Goal: Task Accomplishment & Management: Use online tool/utility

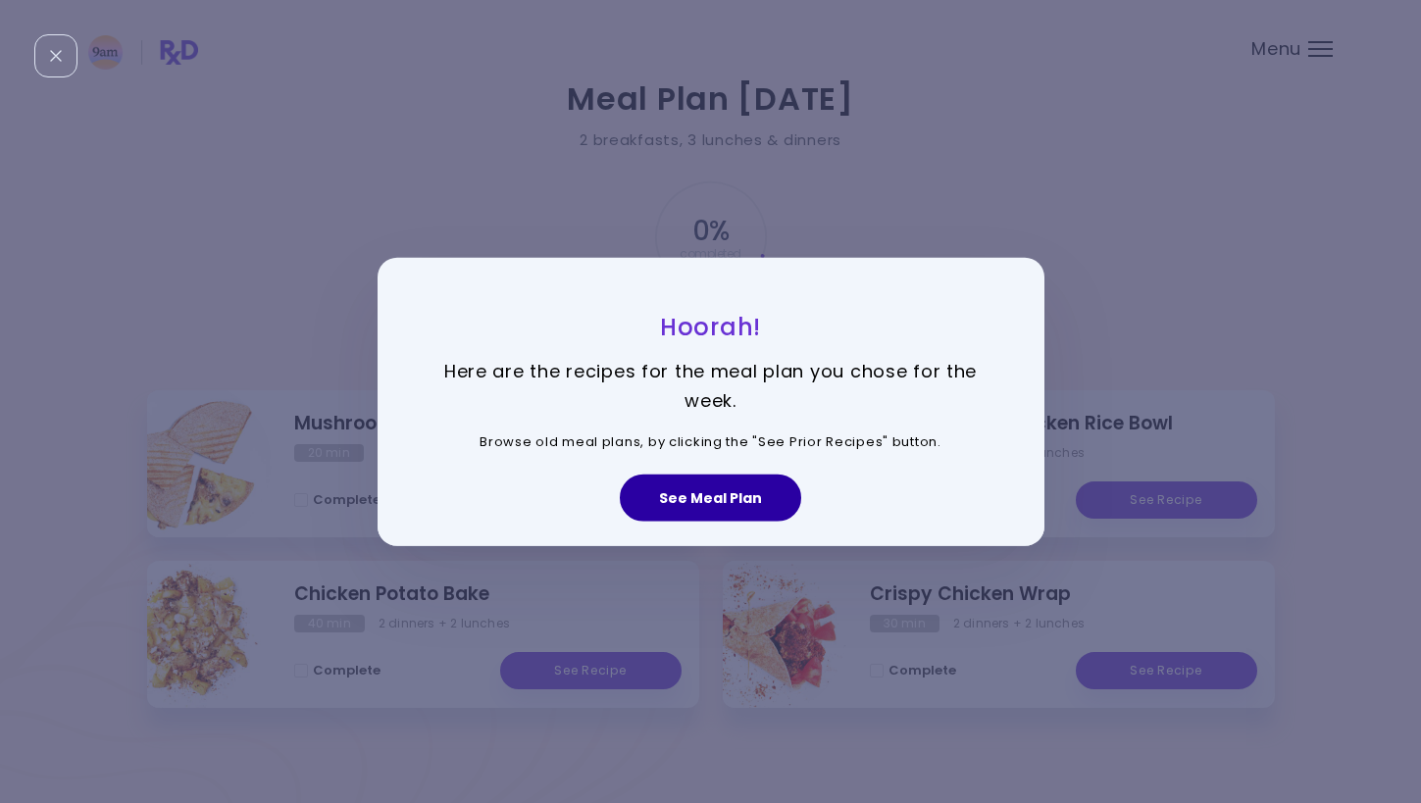
click at [730, 497] on button "See Meal Plan" at bounding box center [710, 498] width 181 height 47
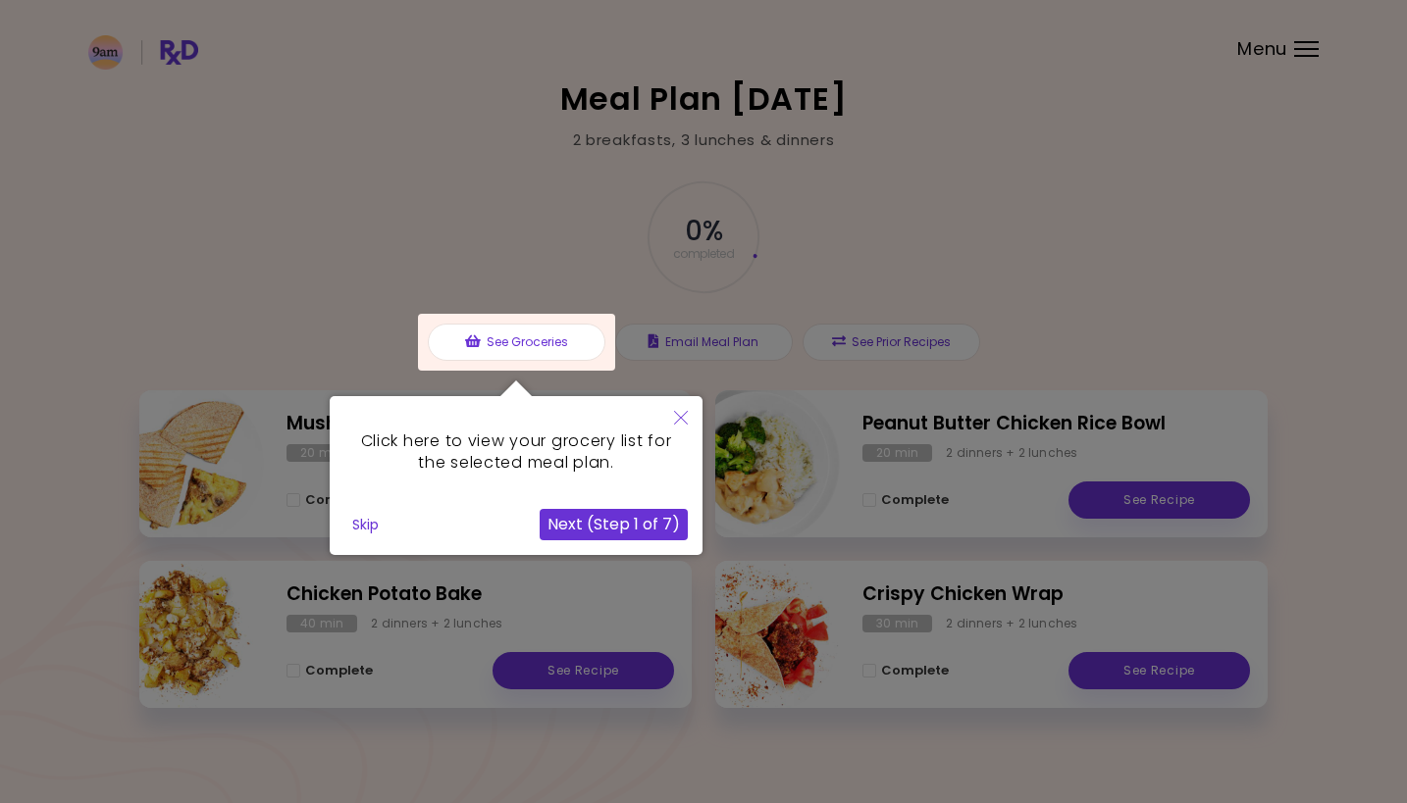
click at [656, 524] on button "Next (Step 1 of 7)" at bounding box center [613, 524] width 148 height 31
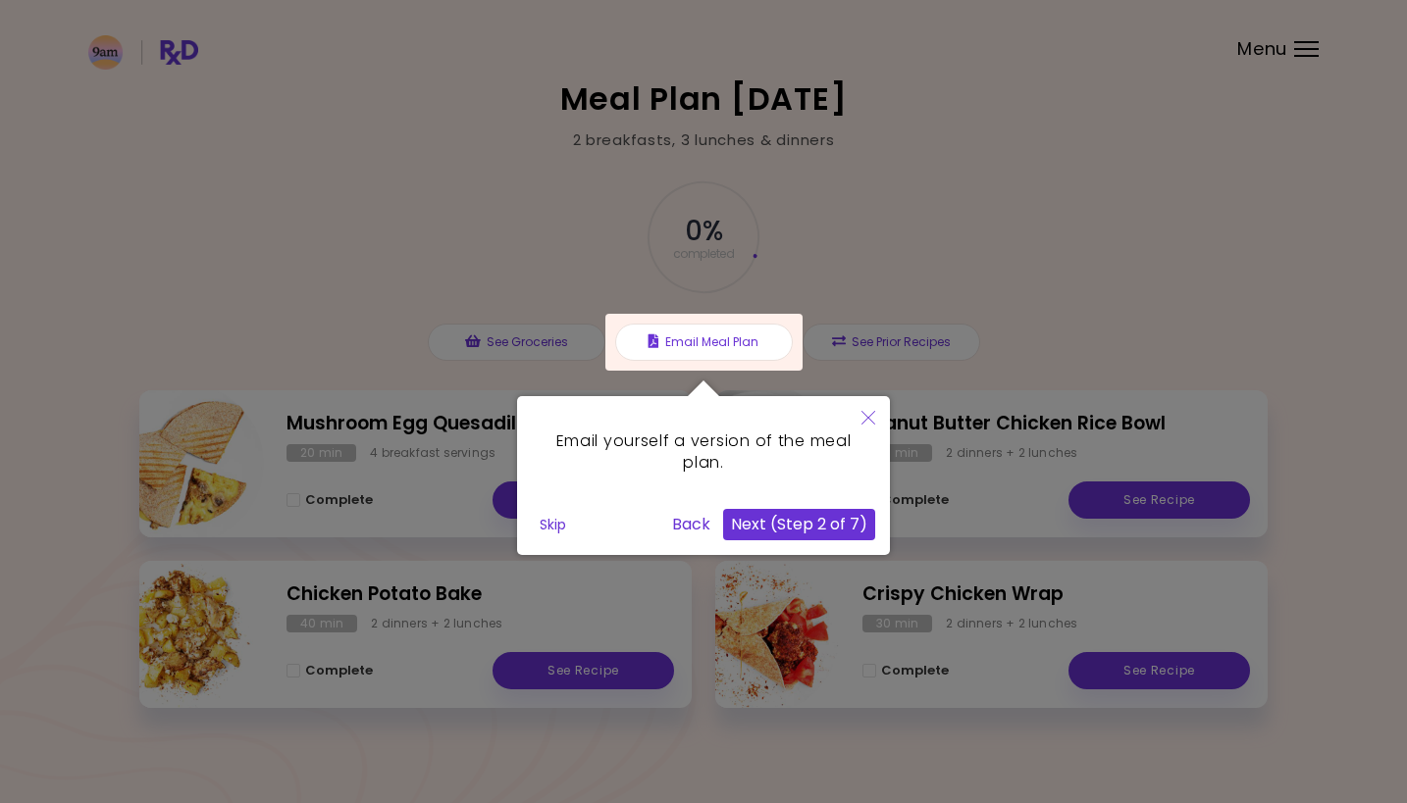
click at [656, 524] on div "Skip" at bounding box center [598, 524] width 132 height 31
click at [705, 520] on button "Back" at bounding box center [691, 524] width 54 height 31
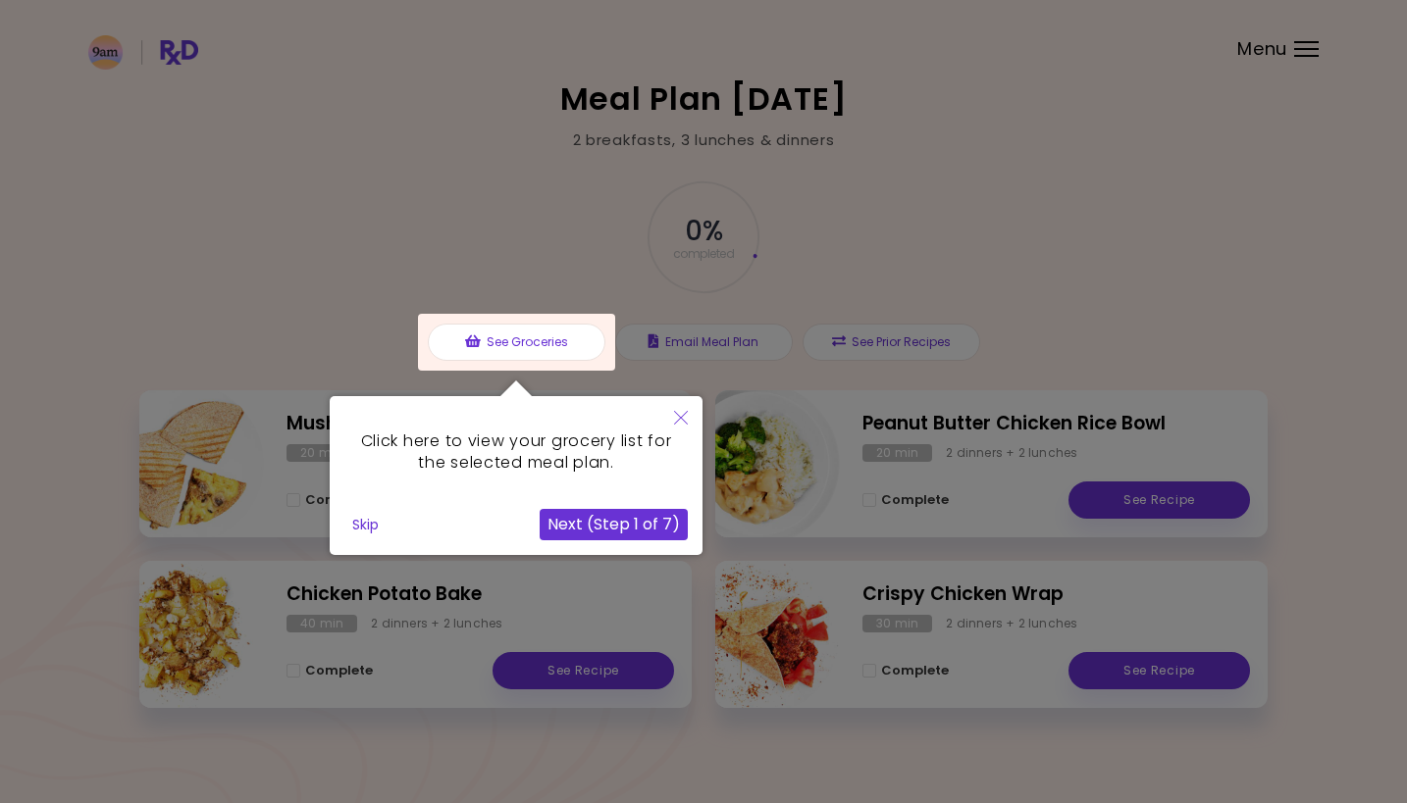
click at [644, 523] on button "Next (Step 1 of 7)" at bounding box center [613, 524] width 148 height 31
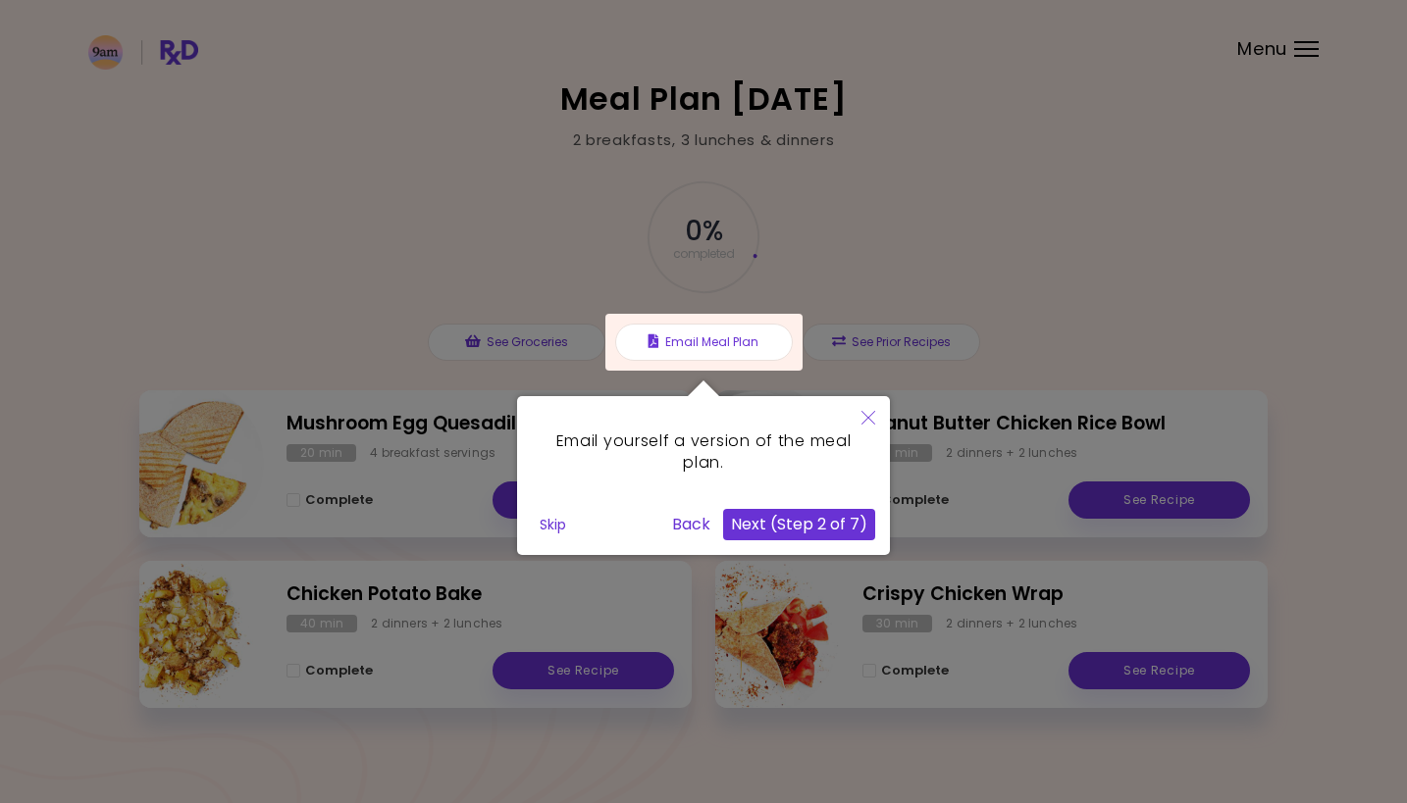
click at [774, 518] on button "Next (Step 2 of 7)" at bounding box center [799, 524] width 152 height 31
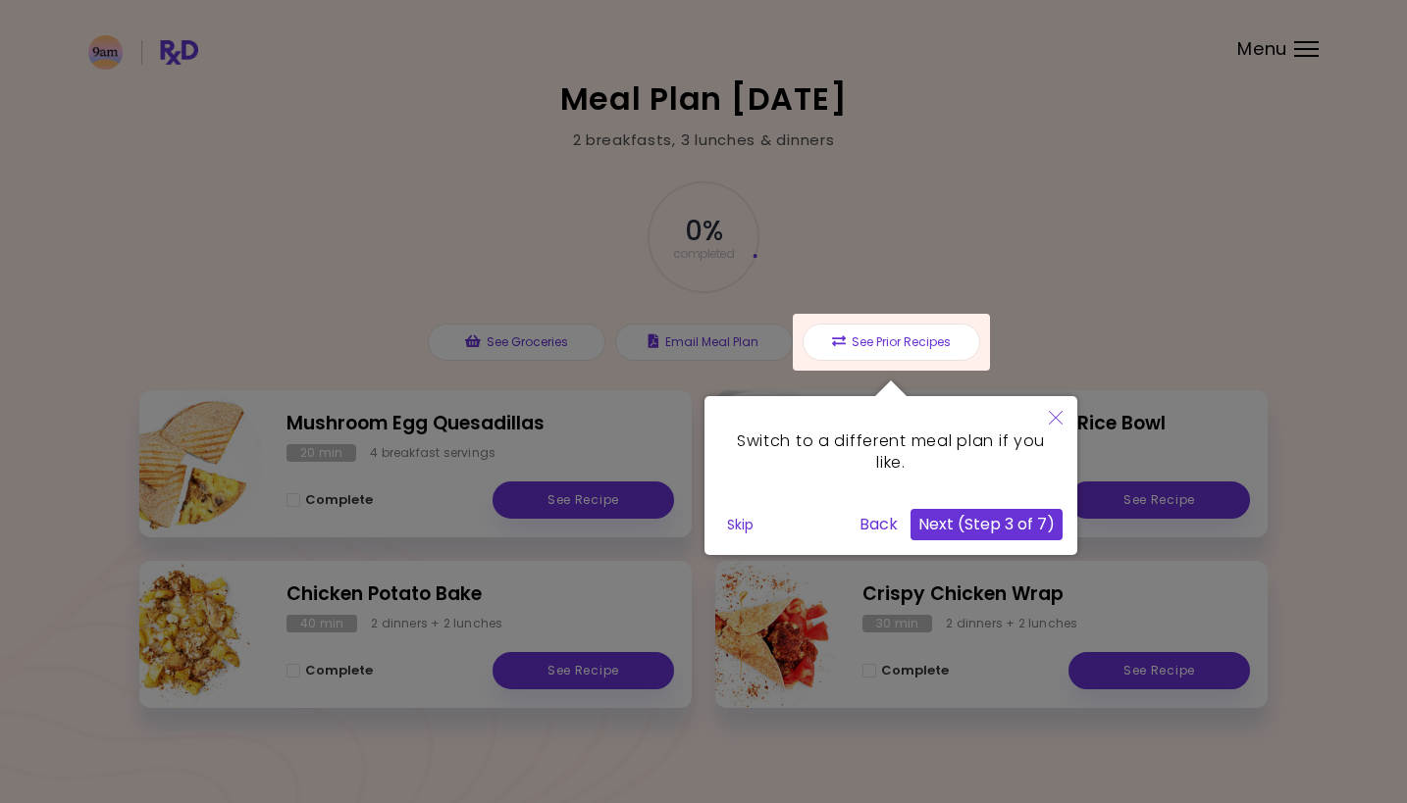
click at [942, 515] on button "Next (Step 3 of 7)" at bounding box center [986, 524] width 152 height 31
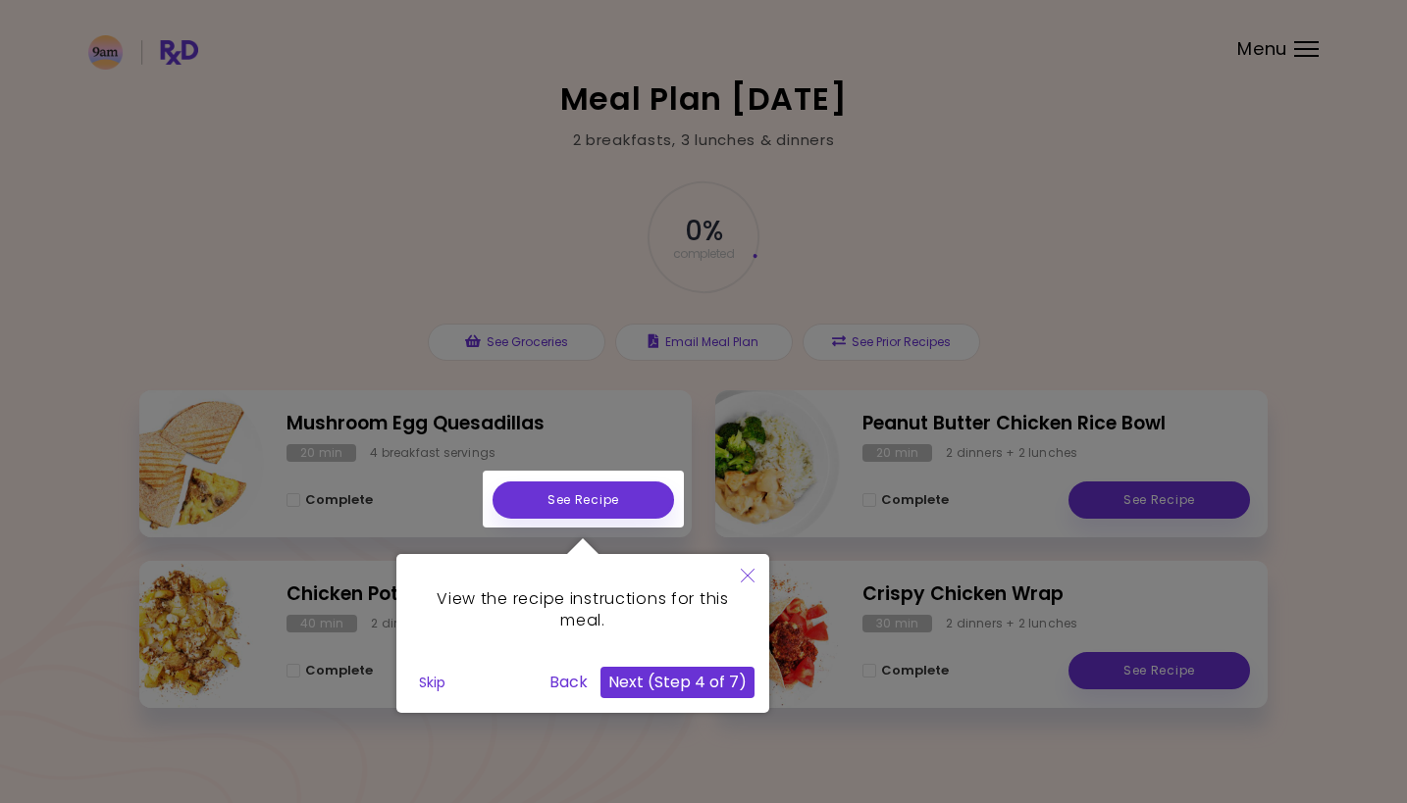
click at [693, 689] on button "Next (Step 4 of 7)" at bounding box center [677, 682] width 154 height 31
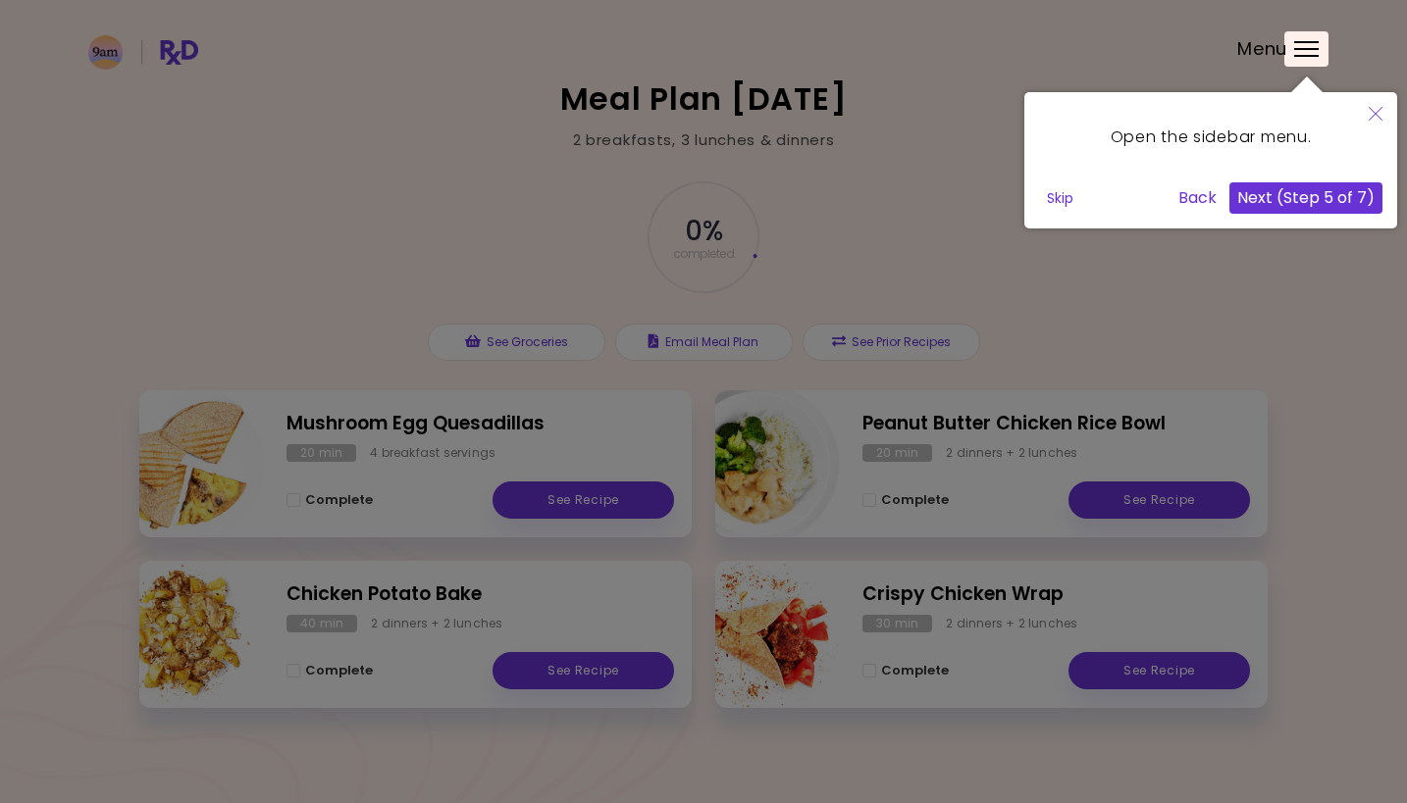
click at [1291, 202] on button "Next (Step 5 of 7)" at bounding box center [1305, 197] width 153 height 31
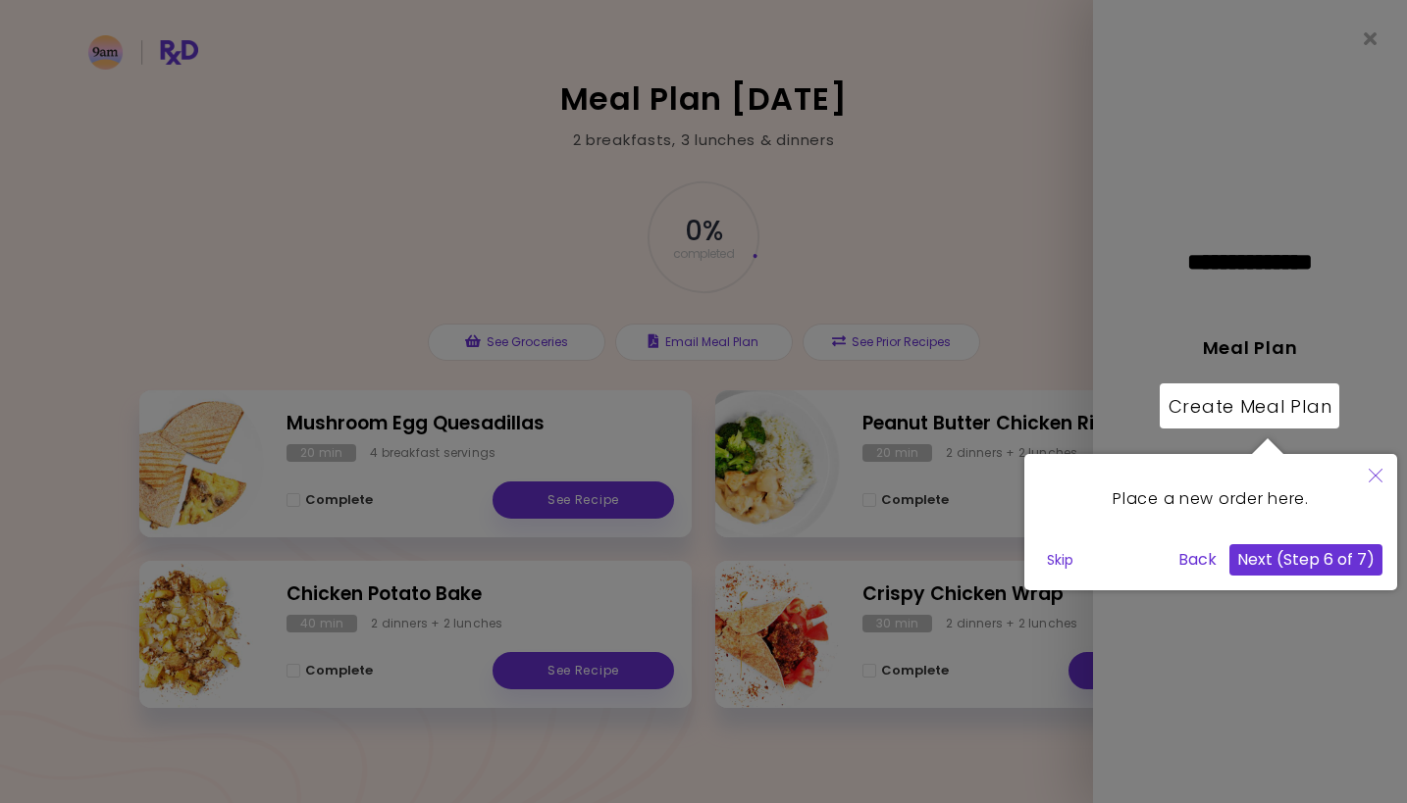
click at [1282, 554] on button "Next (Step 6 of 7)" at bounding box center [1305, 559] width 153 height 31
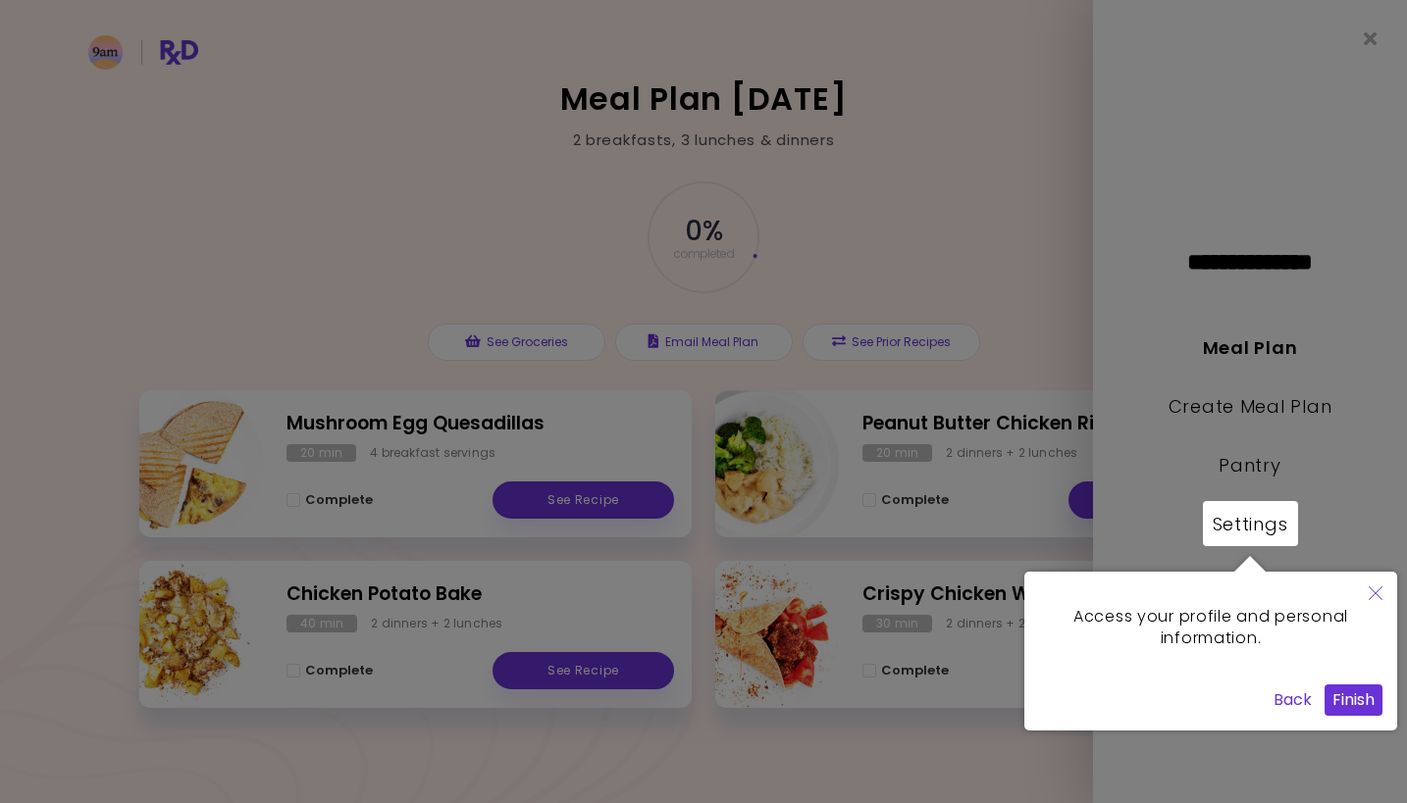
click at [1364, 702] on button "Finish" at bounding box center [1353, 700] width 58 height 31
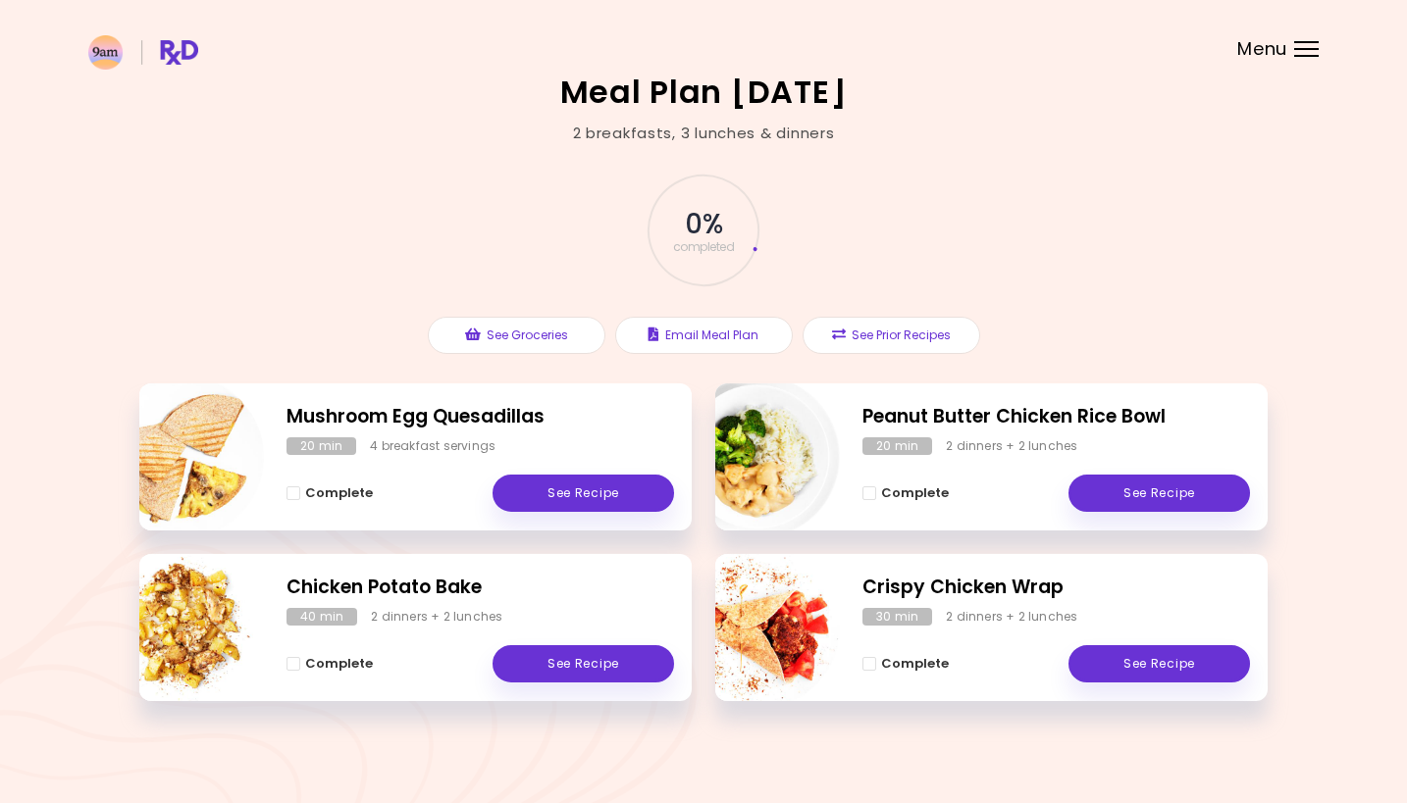
scroll to position [12, 0]
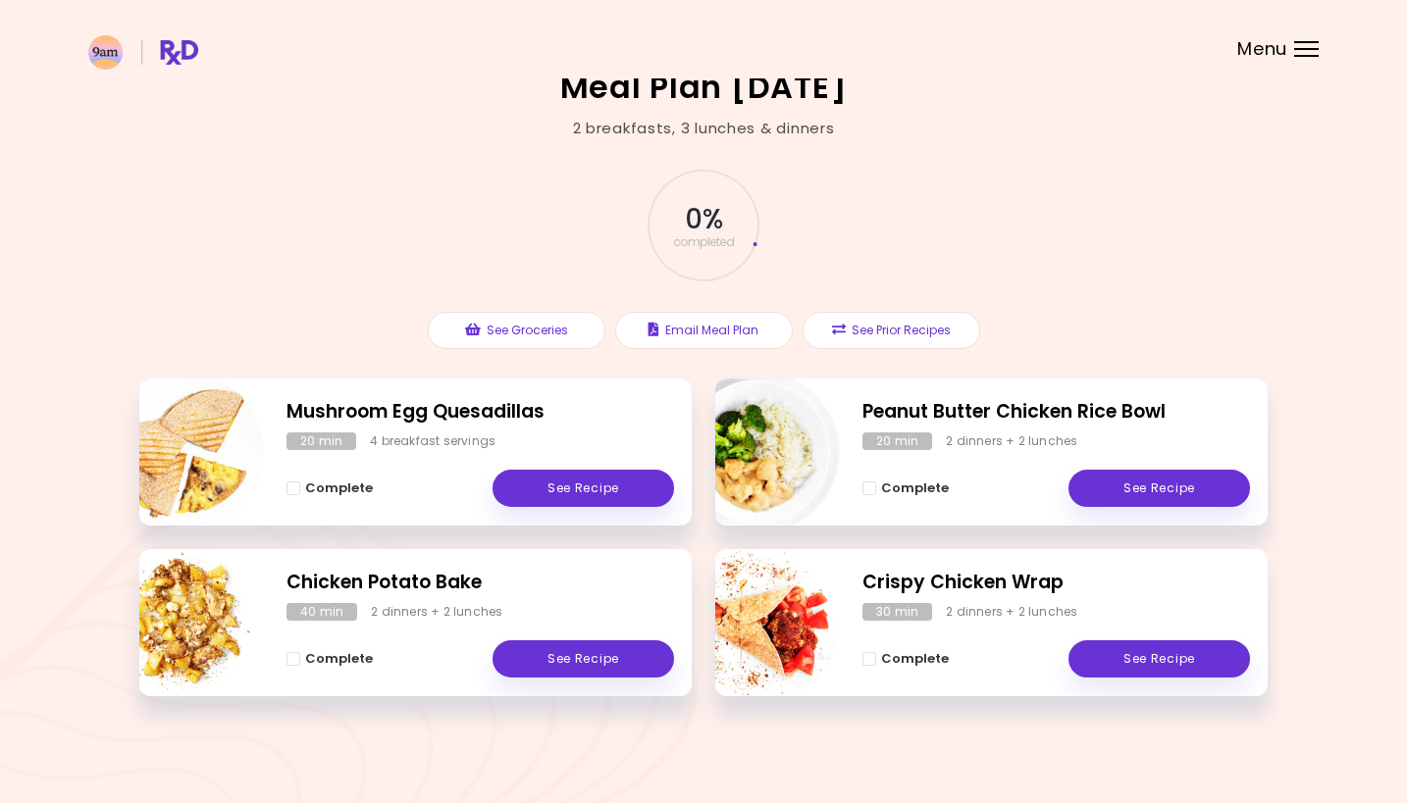
click at [1298, 53] on div "Menu" at bounding box center [1306, 49] width 25 height 16
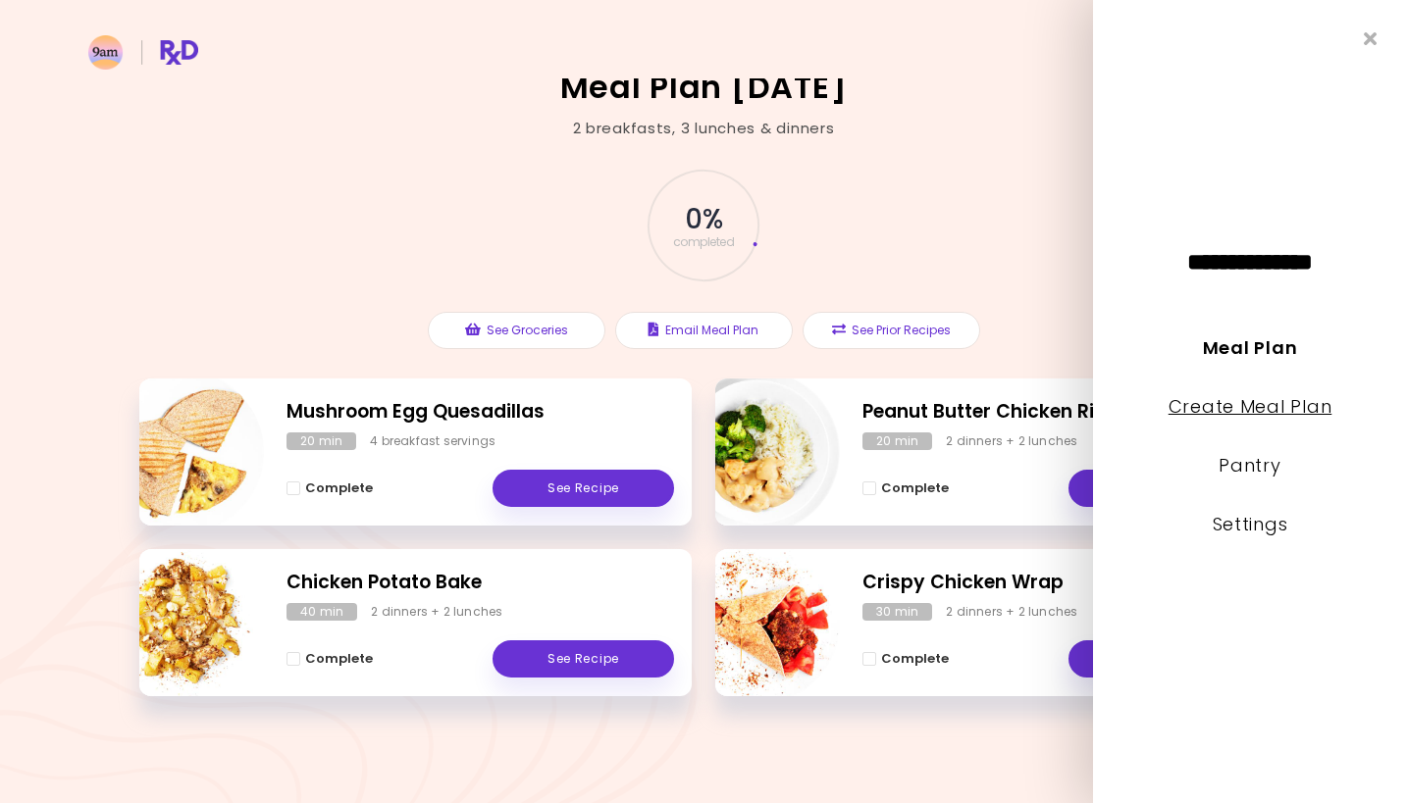
click at [1264, 415] on link "Create Meal Plan" at bounding box center [1250, 406] width 164 height 25
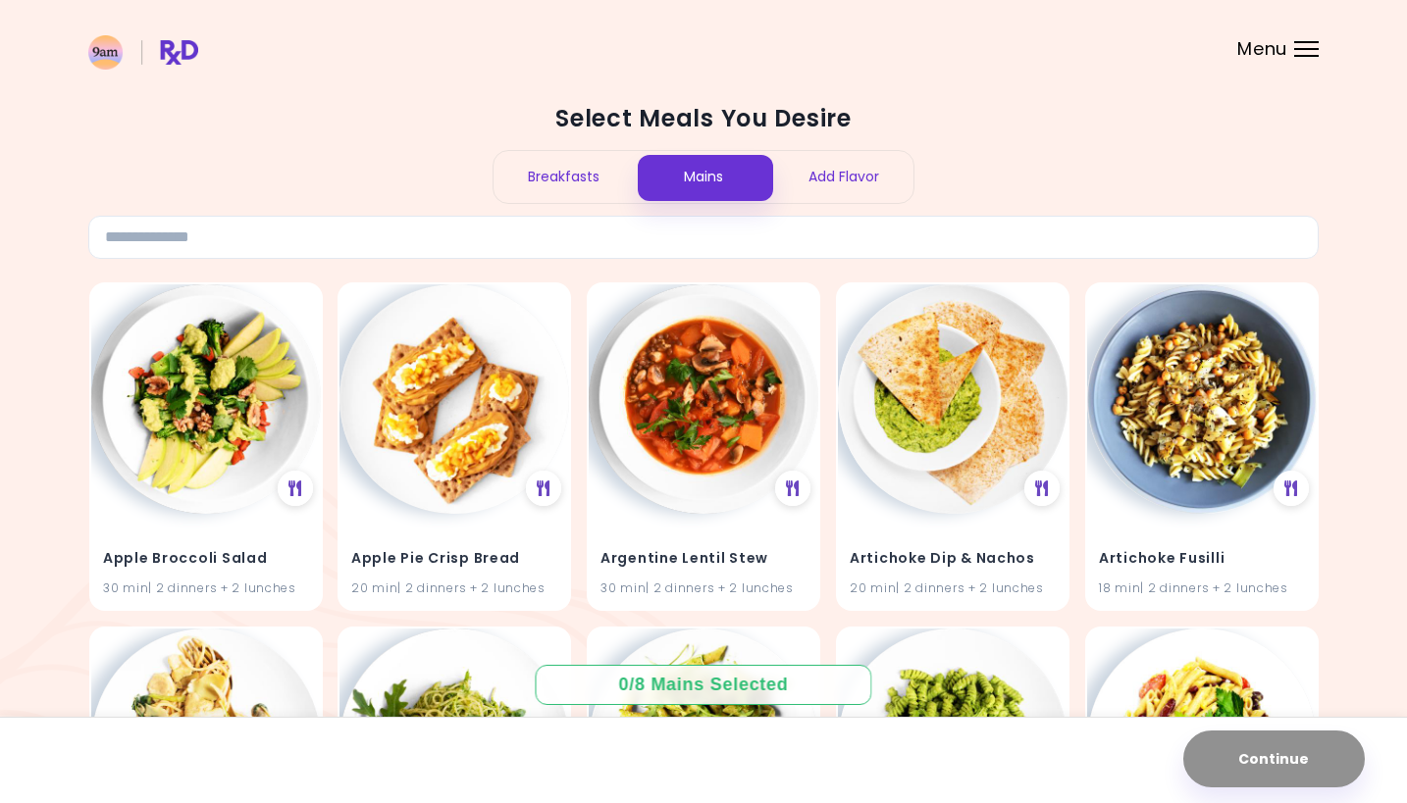
click at [879, 156] on div "Add Flavor" at bounding box center [843, 177] width 140 height 52
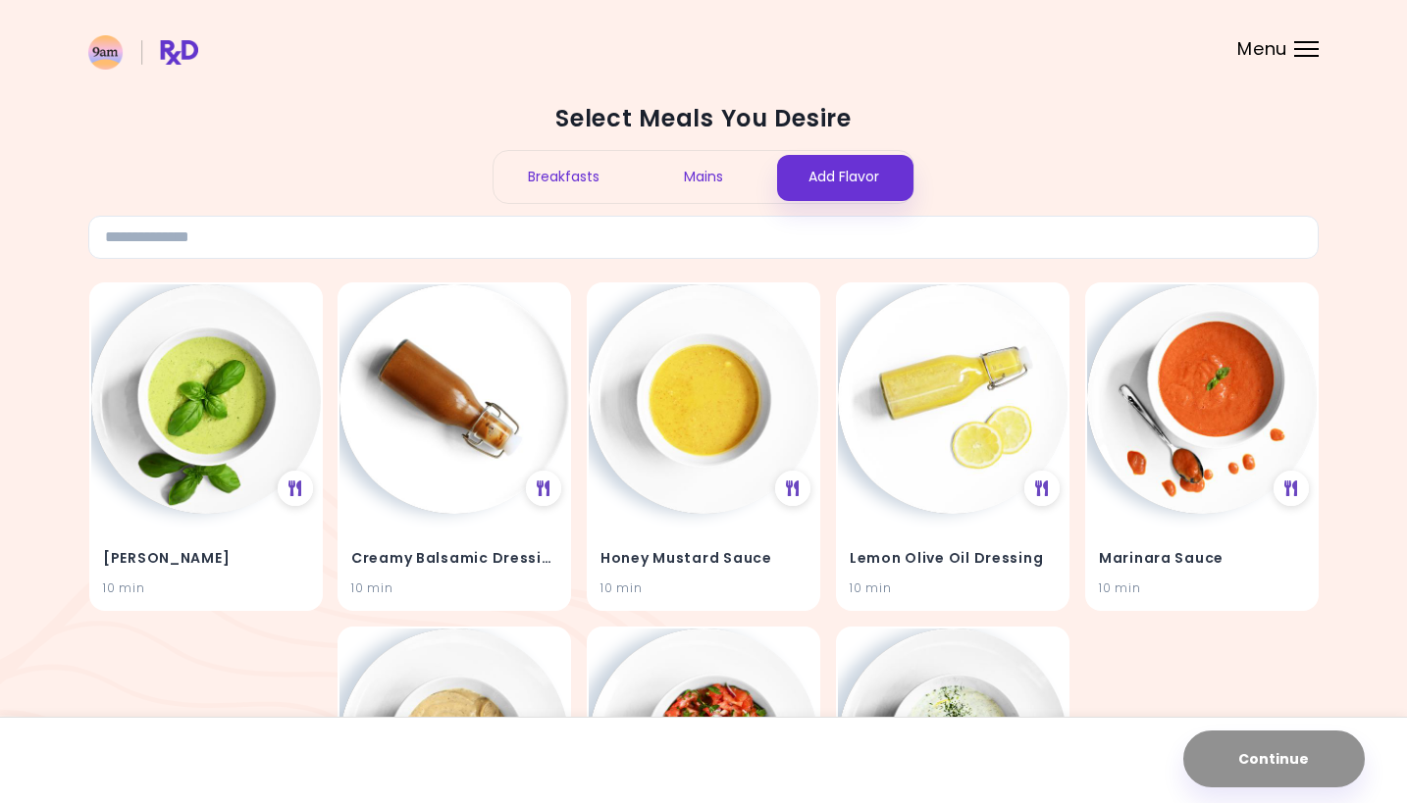
click at [745, 147] on div "Select Meals You Desire Breakfasts Mains Add Flavor" at bounding box center [703, 181] width 1230 height 156
click at [736, 167] on div "Mains" at bounding box center [704, 177] width 140 height 52
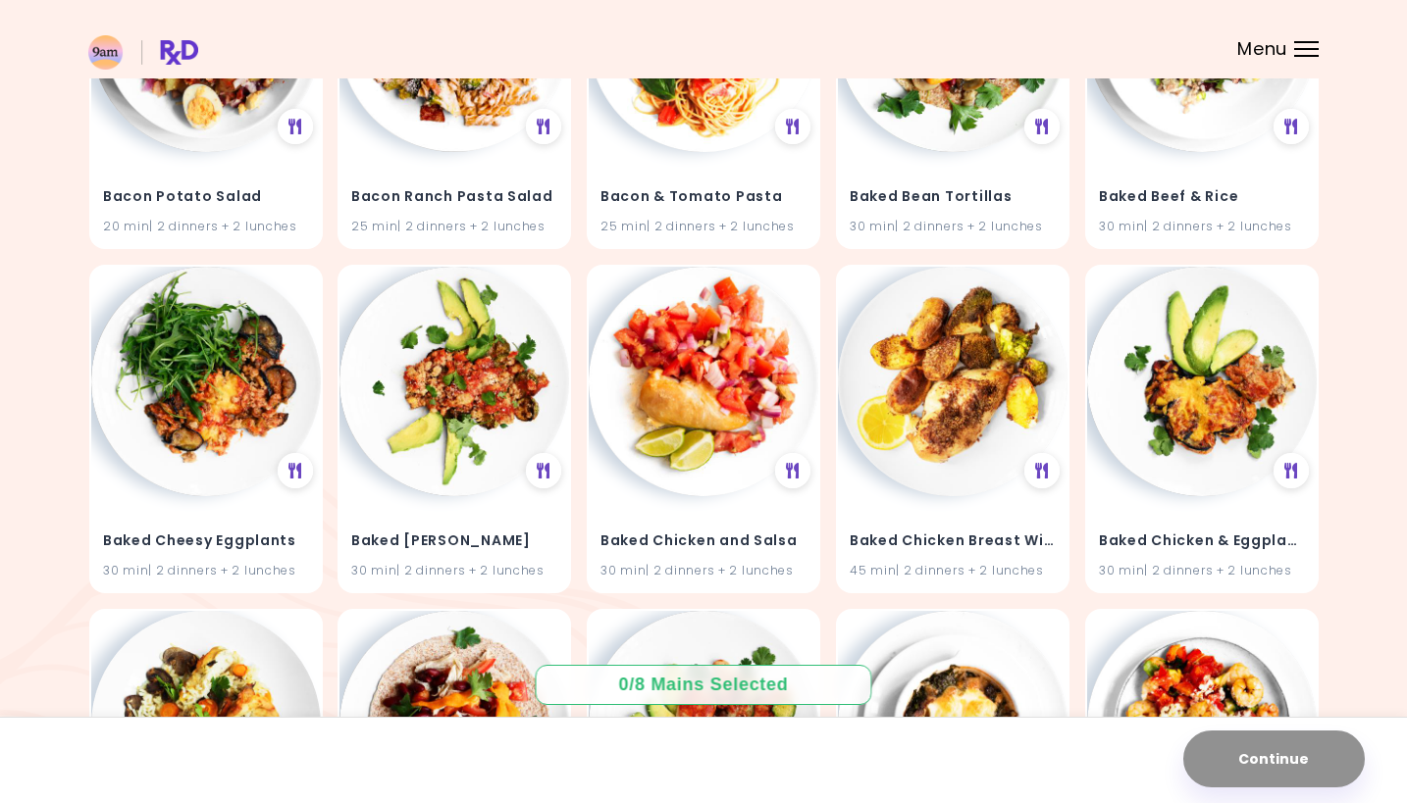
scroll to position [2476, 0]
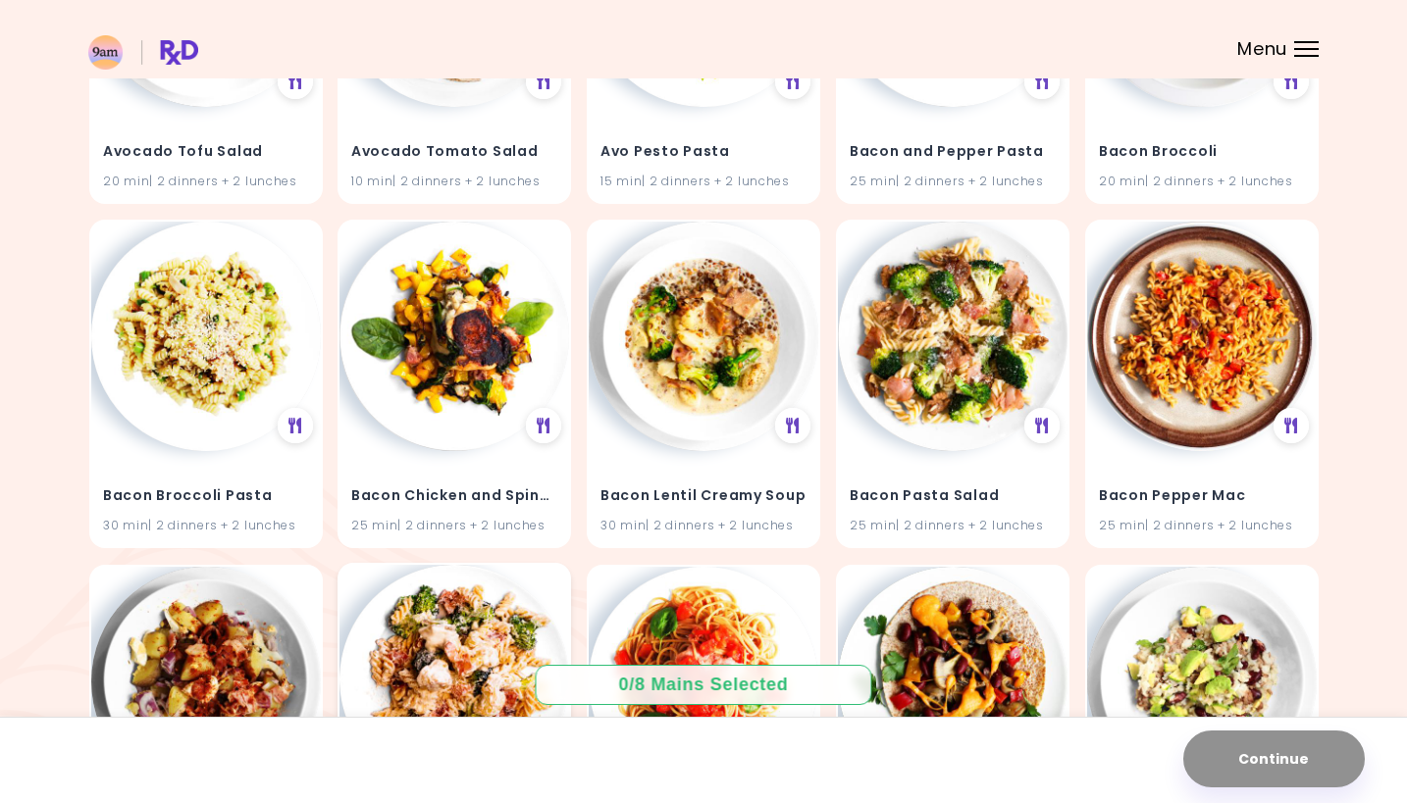
click at [476, 665] on img at bounding box center [454, 680] width 230 height 230
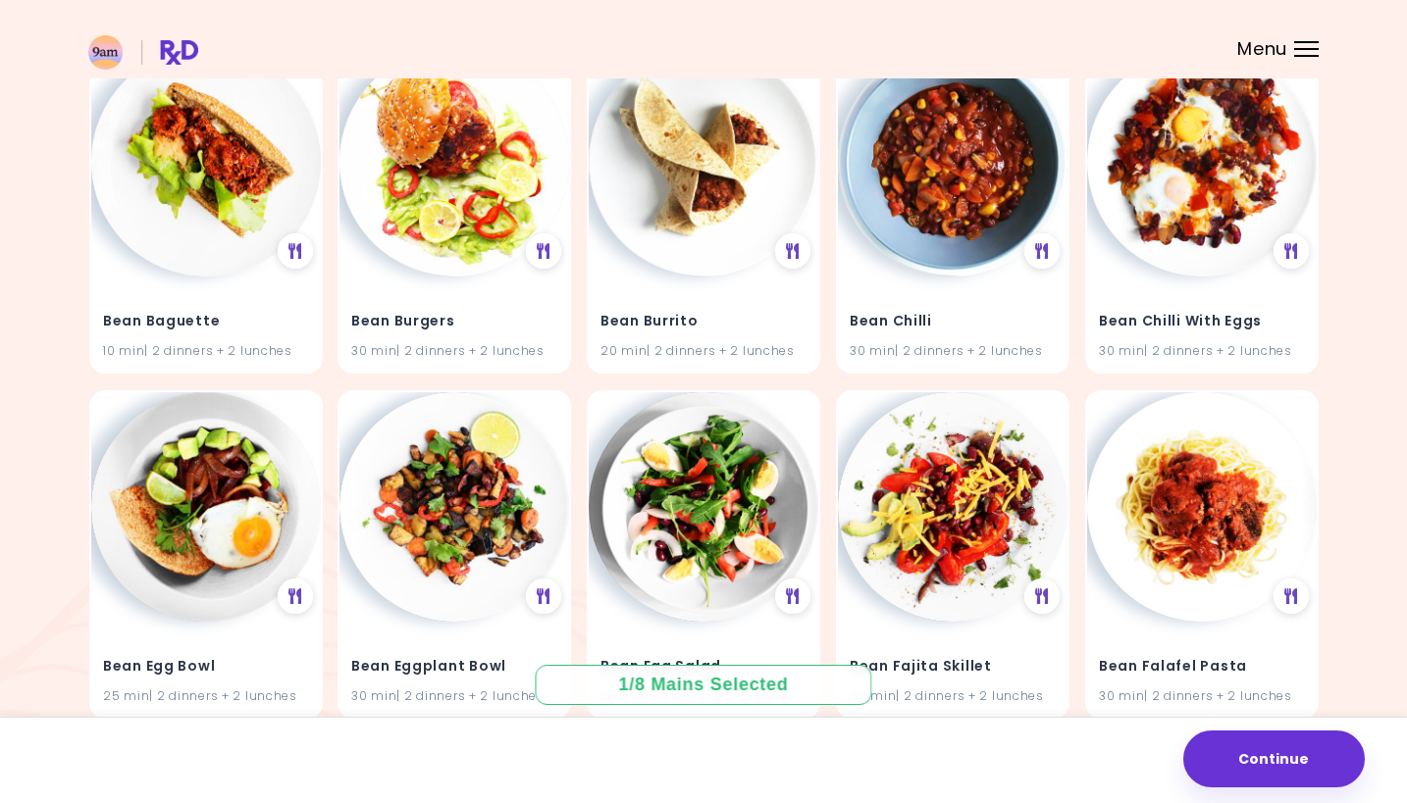
scroll to position [6209, 0]
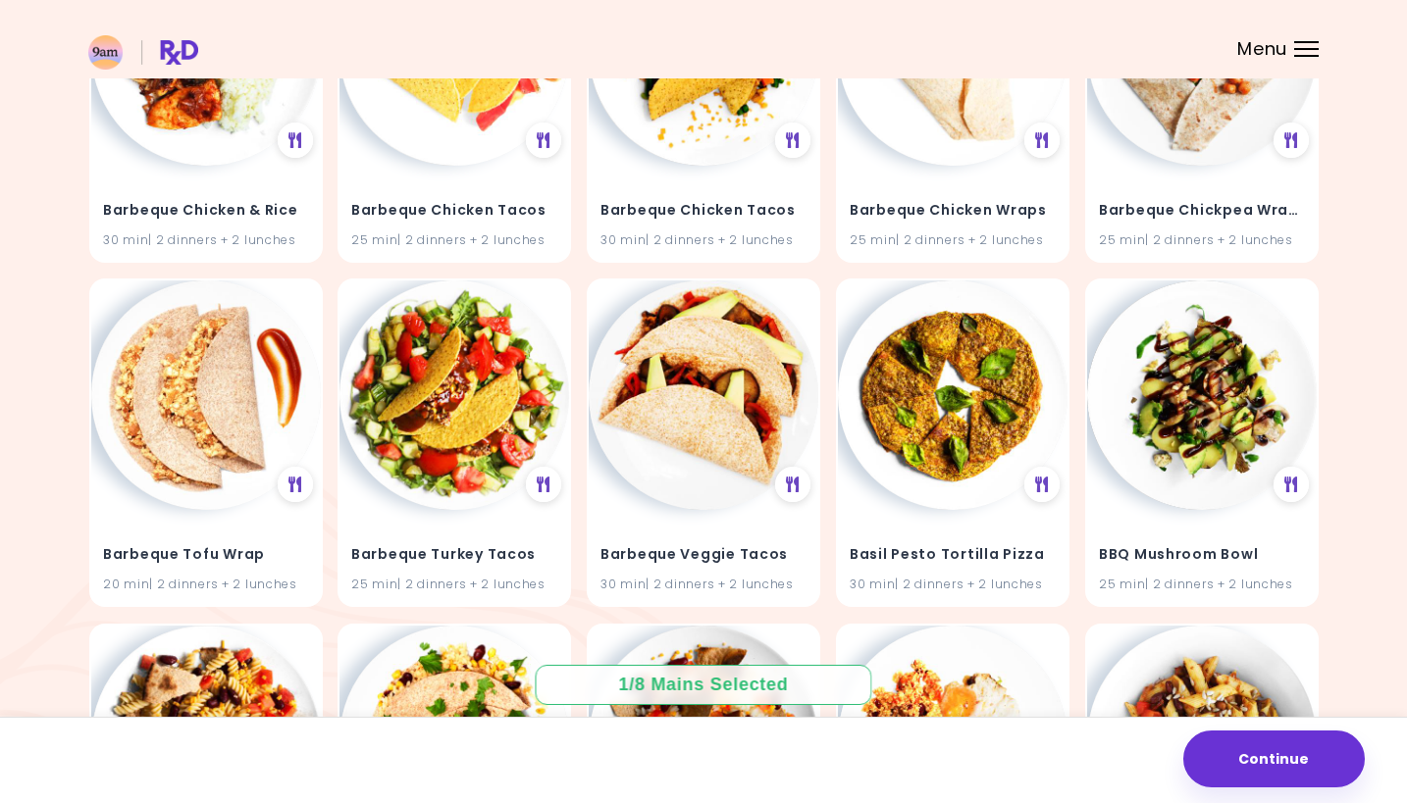
click at [1304, 39] on header at bounding box center [703, 39] width 1407 height 78
click at [1302, 42] on div at bounding box center [1306, 42] width 25 height 2
